Goal: Book appointment/travel/reservation

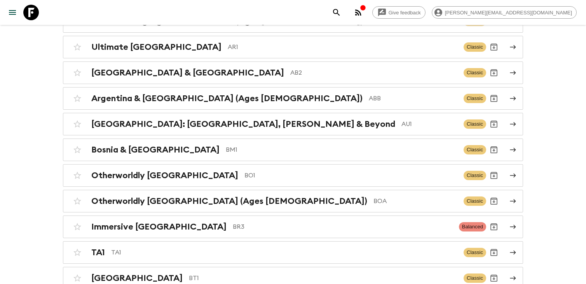
scroll to position [234, 0]
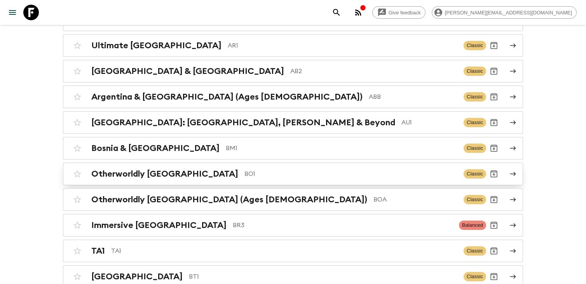
click at [244, 176] on p "BO1" at bounding box center [350, 173] width 213 height 9
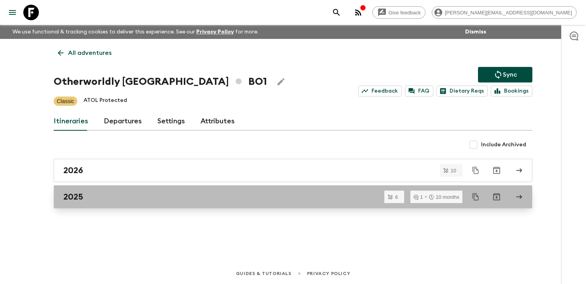
click at [205, 199] on div "2025" at bounding box center [285, 197] width 444 height 10
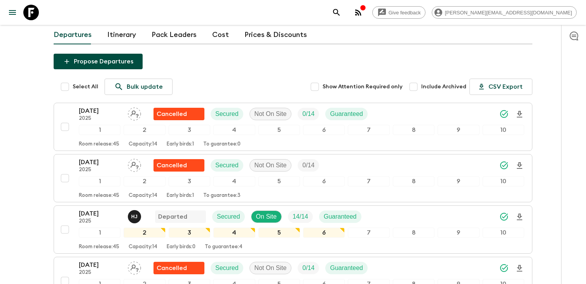
scroll to position [67, 0]
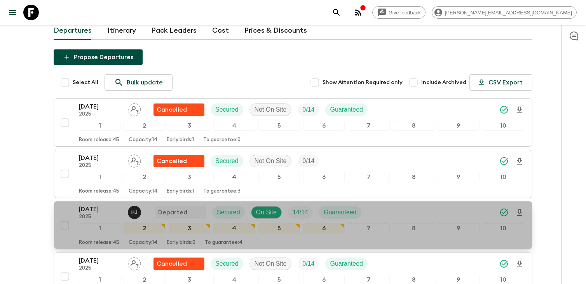
click at [98, 218] on p "2025" at bounding box center [100, 217] width 43 height 6
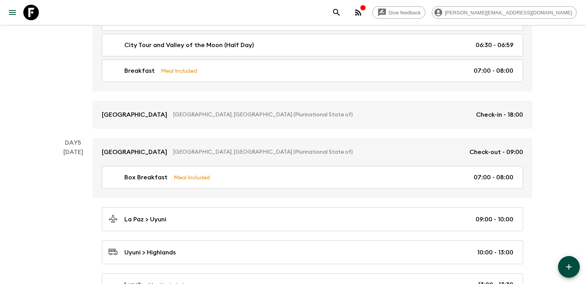
scroll to position [528, 0]
